Goal: Task Accomplishment & Management: Use online tool/utility

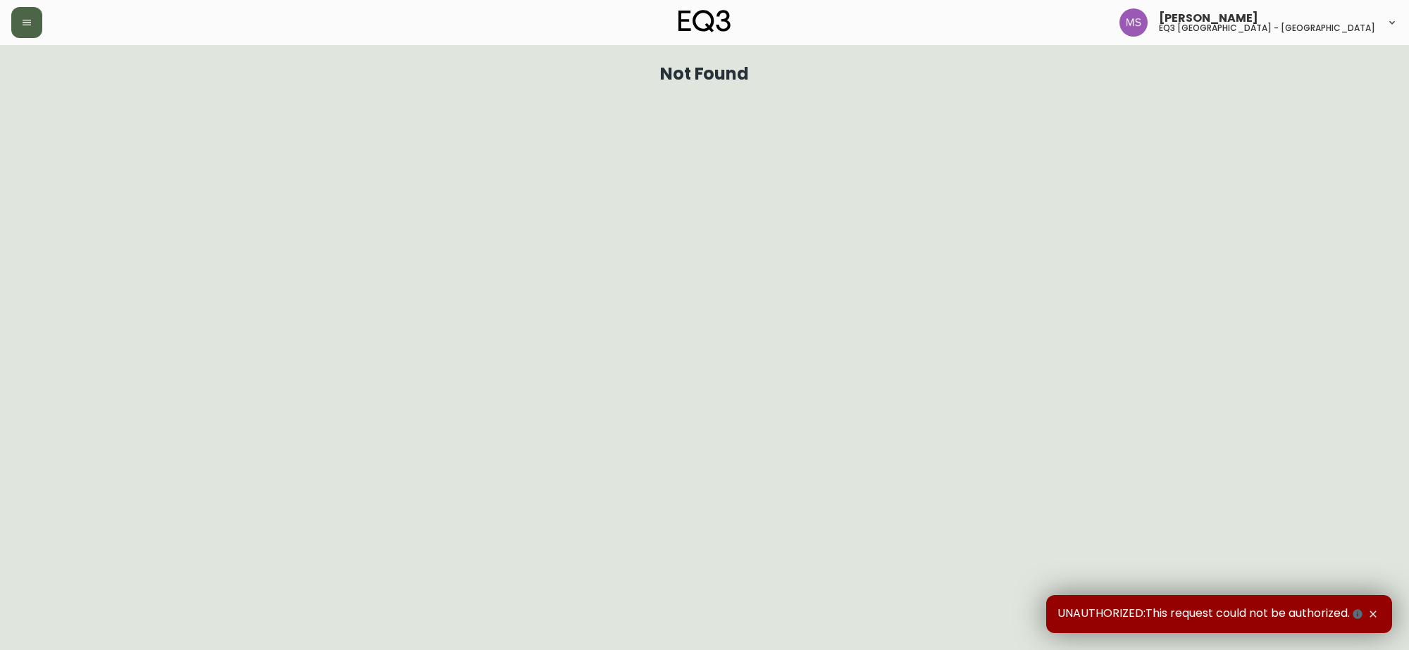
click at [32, 21] on icon "button" at bounding box center [26, 22] width 11 height 11
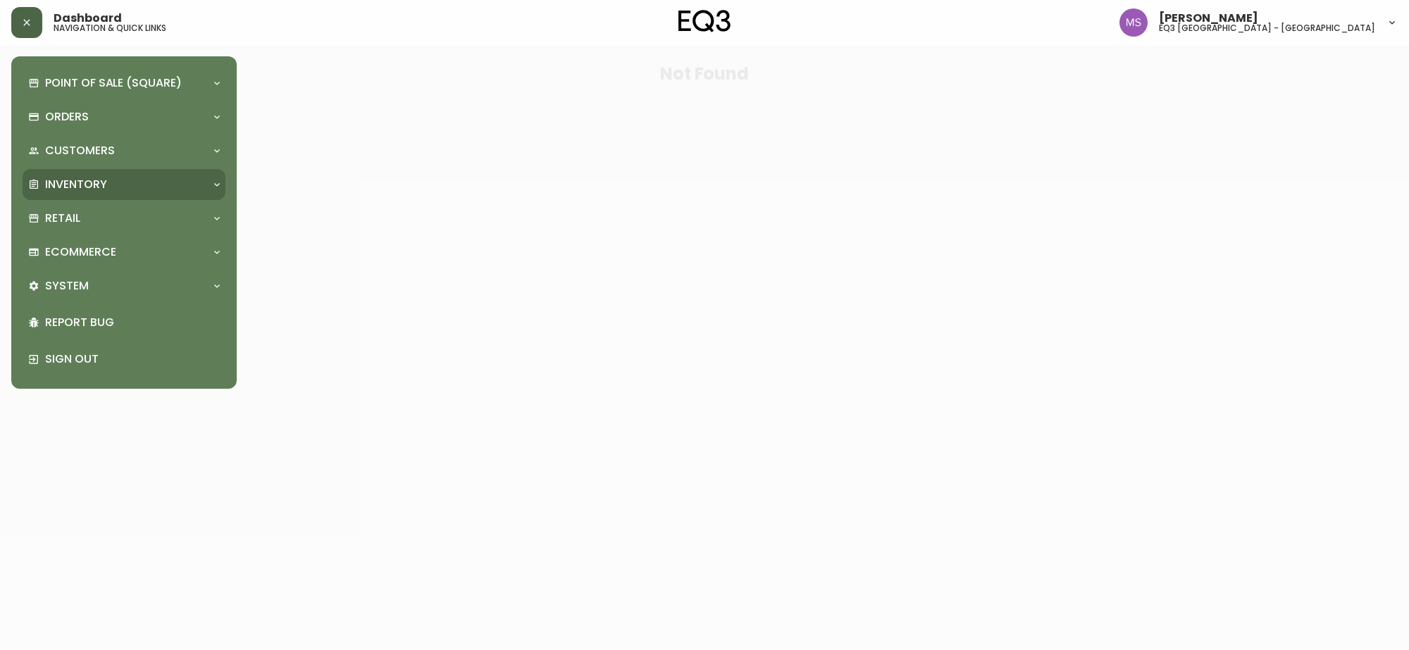
click at [100, 182] on p "Inventory" at bounding box center [76, 185] width 62 height 16
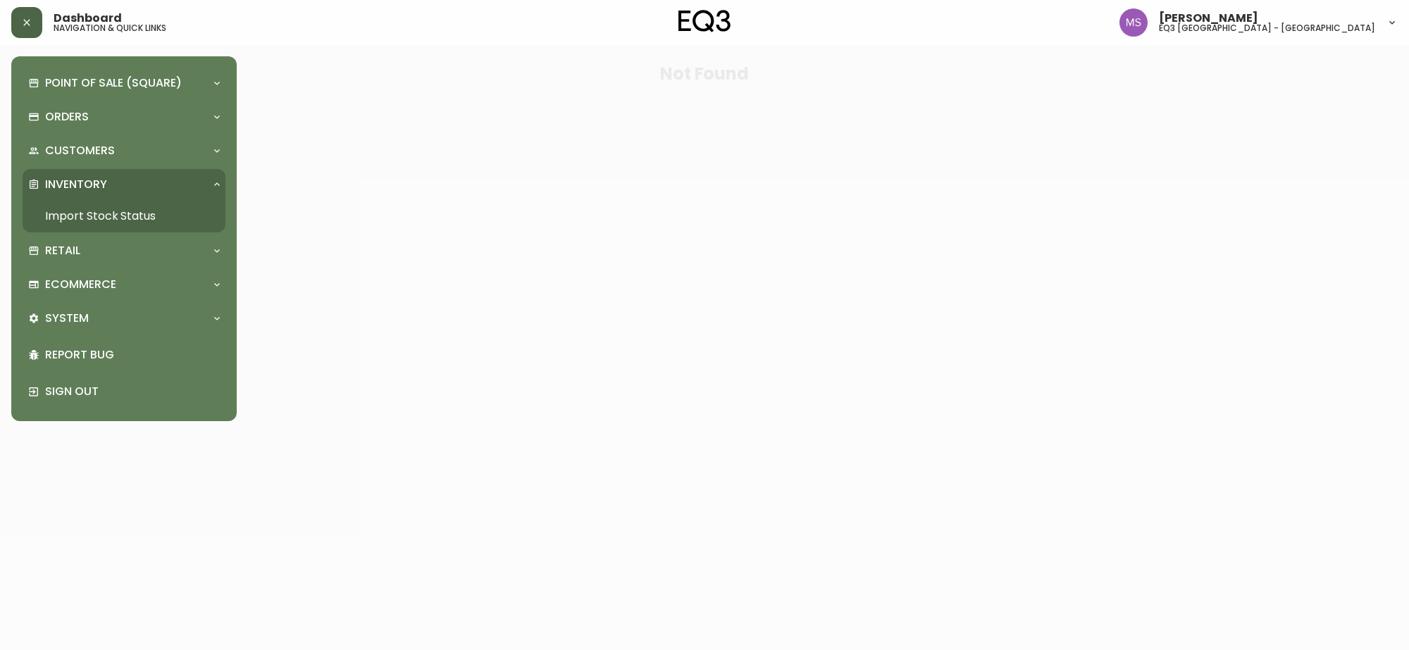
click at [97, 218] on link "Import Stock Status" at bounding box center [124, 216] width 203 height 32
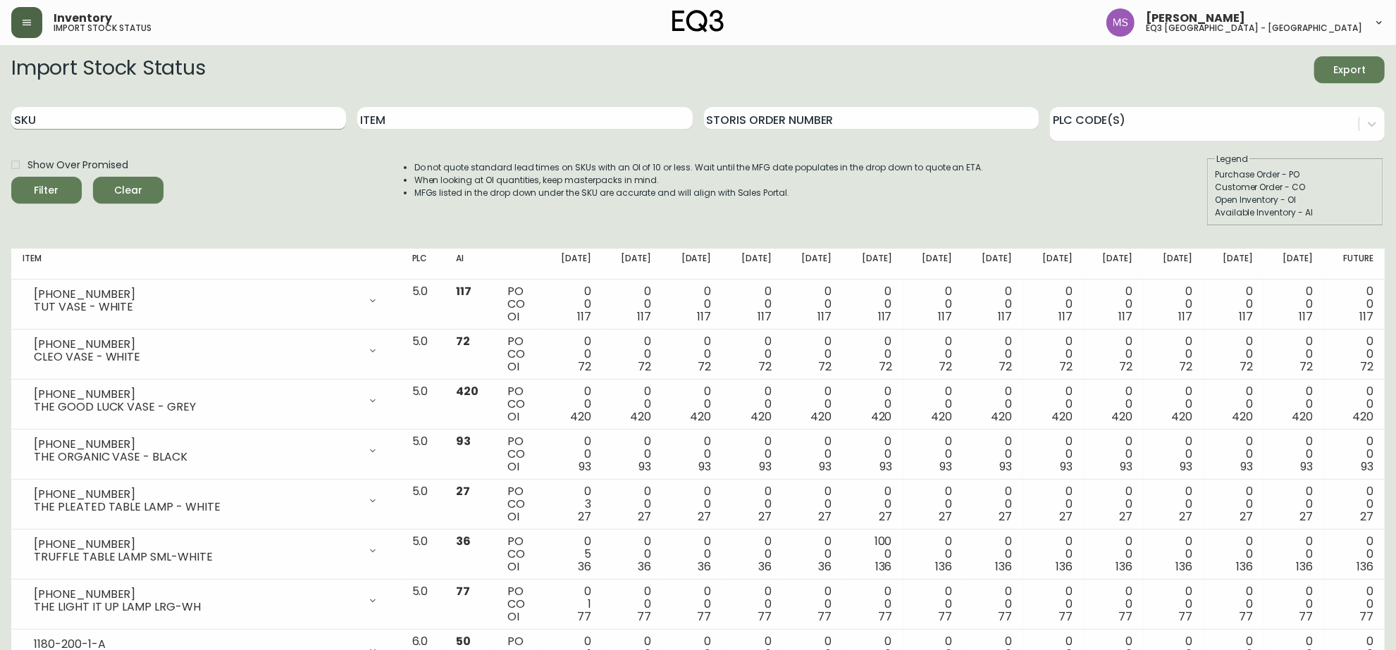
click at [177, 113] on input "SKU" at bounding box center [178, 118] width 335 height 23
paste input "[PHONE_NUMBER]"
type input "[PHONE_NUMBER]"
click at [11, 177] on button "Filter" at bounding box center [46, 190] width 70 height 27
